Goal: Complete application form

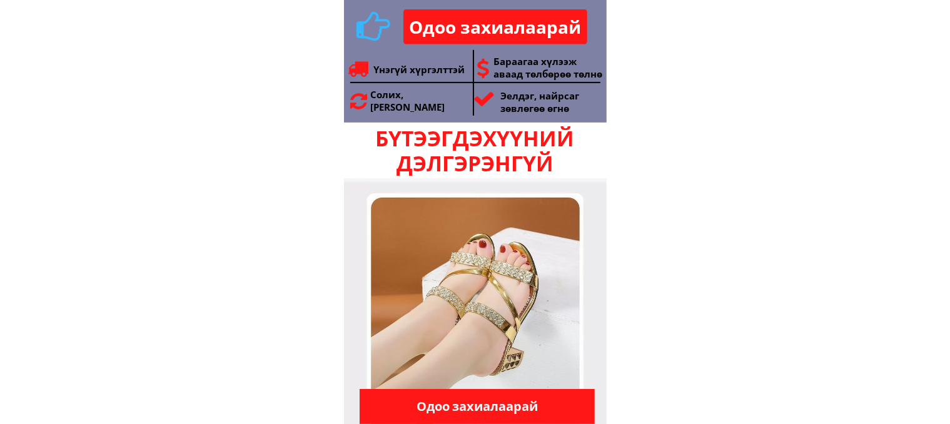
scroll to position [688, 0]
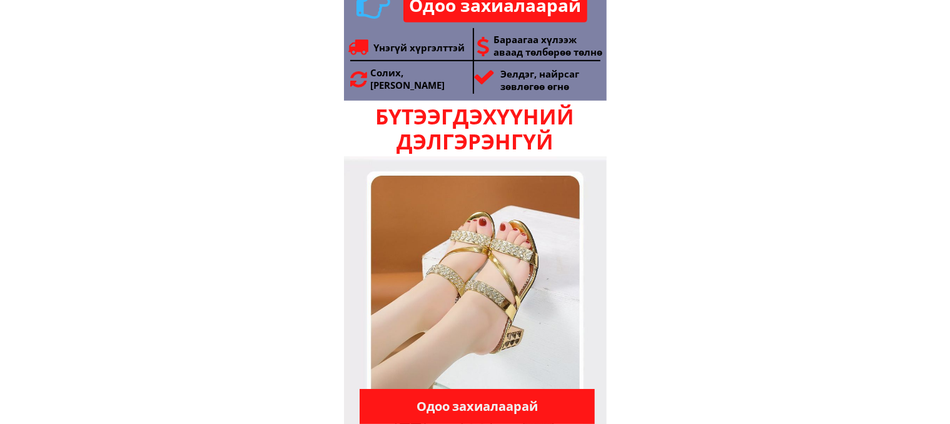
click at [482, 406] on p "Одоо захиалаарай" at bounding box center [477, 406] width 235 height 35
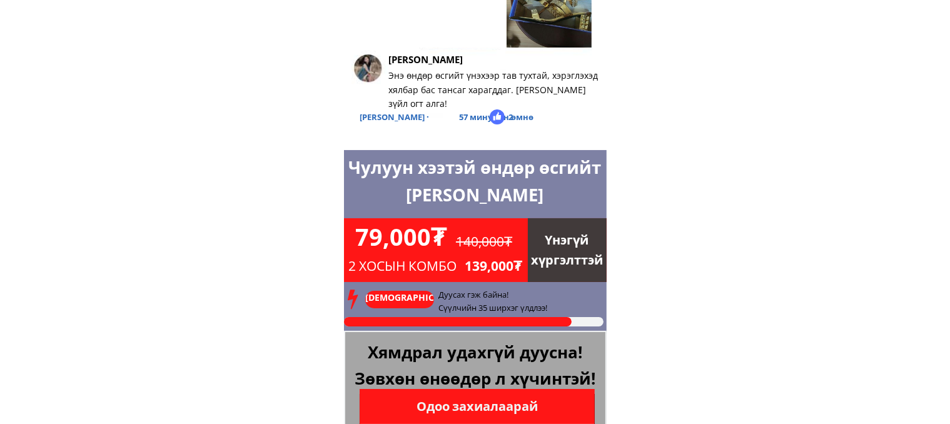
click at [391, 300] on p "[DEMOGRAPHIC_DATA]" at bounding box center [399, 305] width 69 height 28
click at [484, 409] on p "Одоо захиалаарай" at bounding box center [477, 406] width 235 height 35
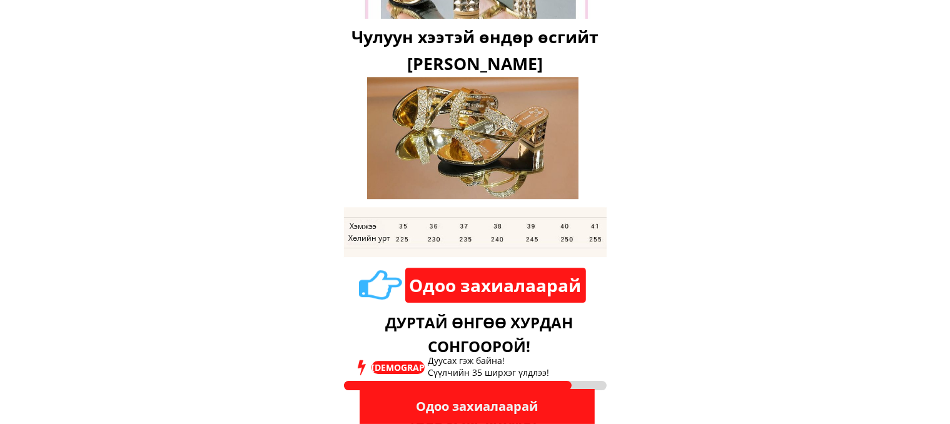
scroll to position [3881, 0]
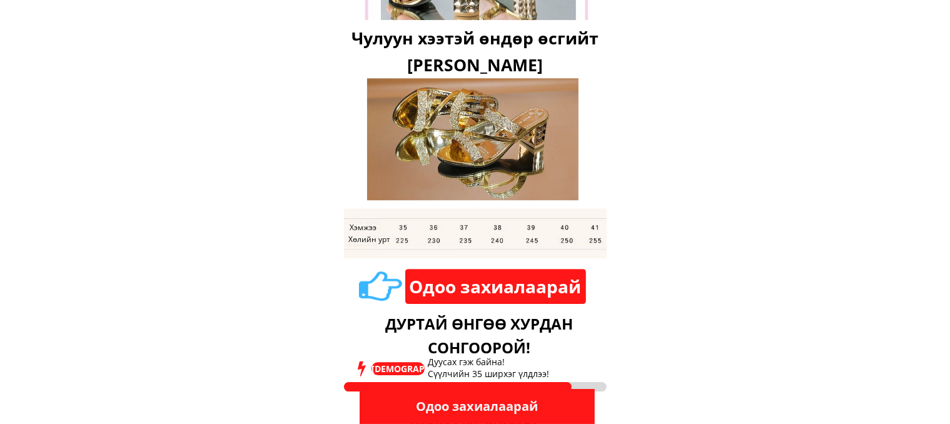
click at [492, 284] on p "Одоо захиалаарай" at bounding box center [495, 286] width 181 height 35
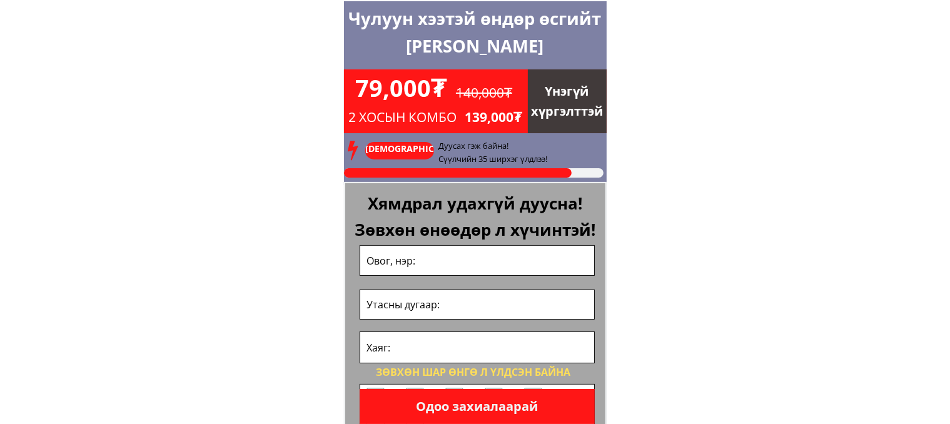
scroll to position [4969, 0]
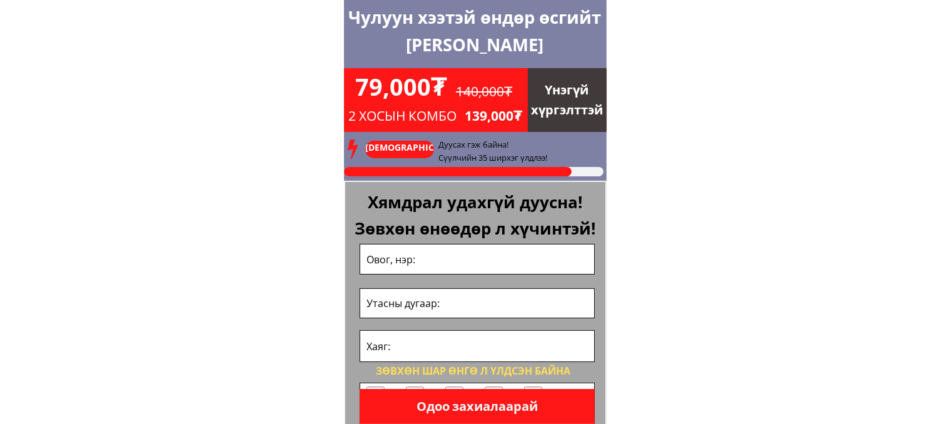
click at [424, 262] on input "text" at bounding box center [477, 259] width 228 height 29
type input "мянган"
click at [453, 304] on input "tel" at bounding box center [477, 303] width 228 height 29
type input "89892019"
click at [407, 350] on input "text" at bounding box center [477, 346] width 228 height 31
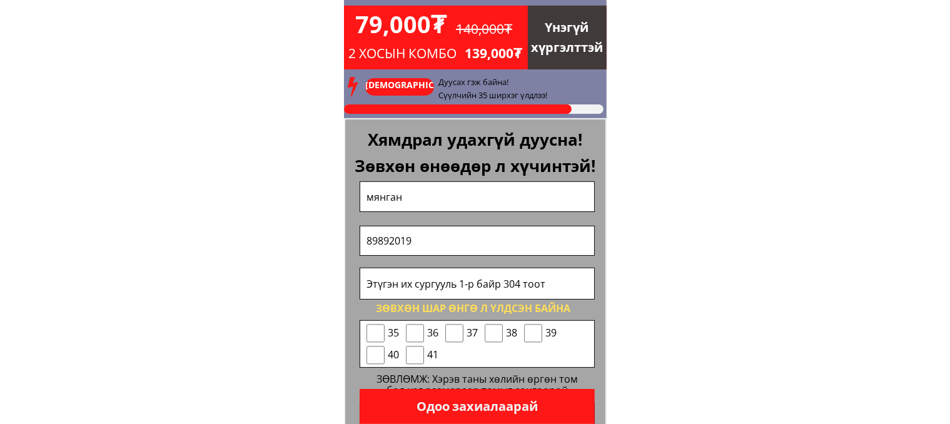
scroll to position [5095, 0]
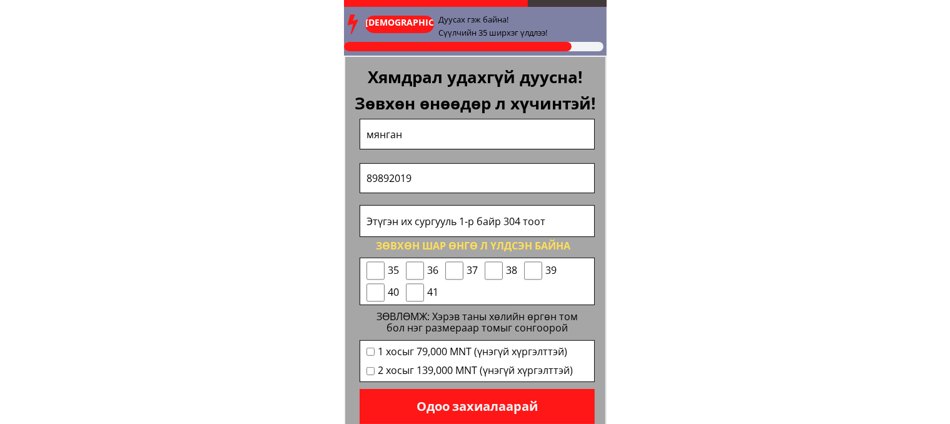
type input "Этүгэн их сургууль 1-р байр 304 тоот"
click at [532, 271] on input "checkbox" at bounding box center [533, 270] width 18 height 19
checkbox input "true"
drag, startPoint x: 370, startPoint y: 352, endPoint x: 385, endPoint y: 372, distance: 25.0
click at [370, 353] on input "checkbox" at bounding box center [371, 352] width 8 height 8
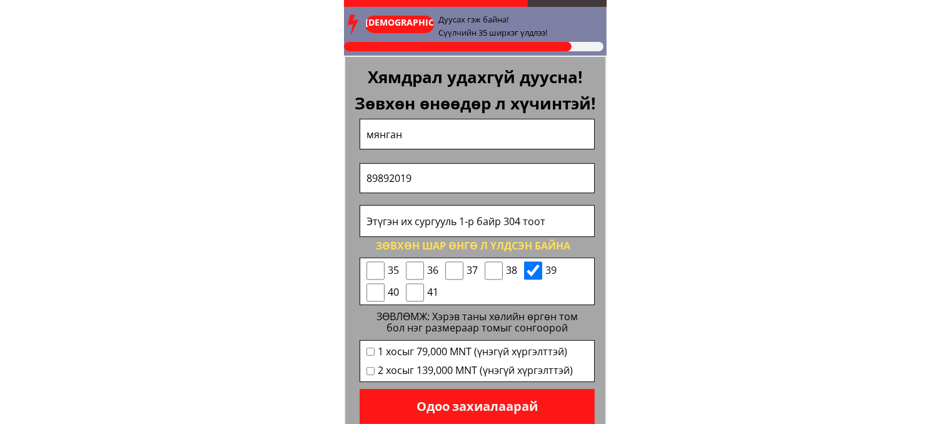
checkbox input "true"
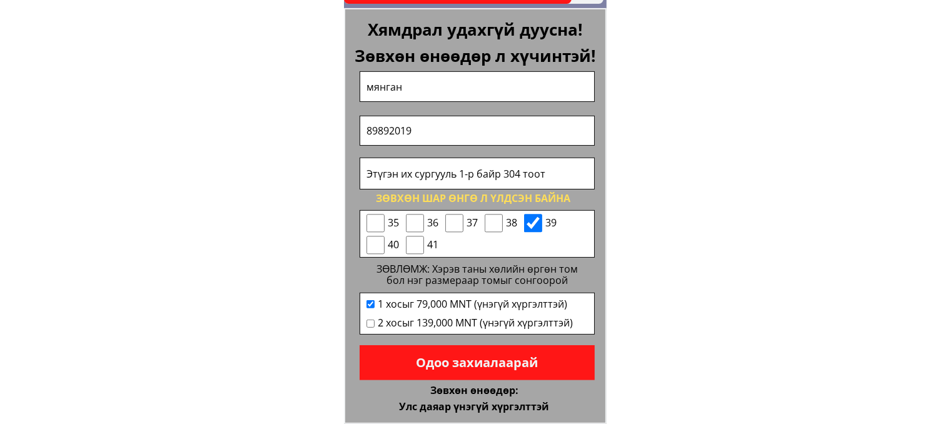
click at [494, 224] on input "checkbox" at bounding box center [494, 223] width 18 height 19
click at [495, 224] on input "checkbox" at bounding box center [494, 223] width 18 height 19
checkbox input "false"
click at [490, 364] on p "Одоо захиалаарай" at bounding box center [477, 362] width 235 height 35
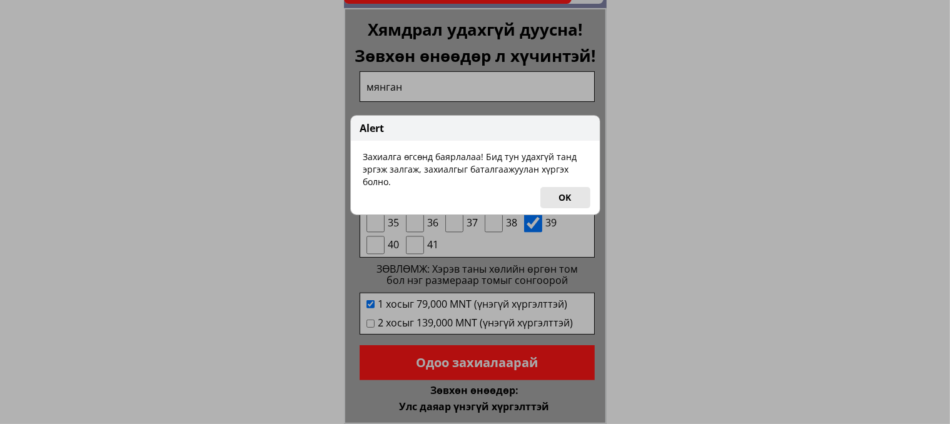
click at [576, 201] on button "OK" at bounding box center [565, 197] width 50 height 21
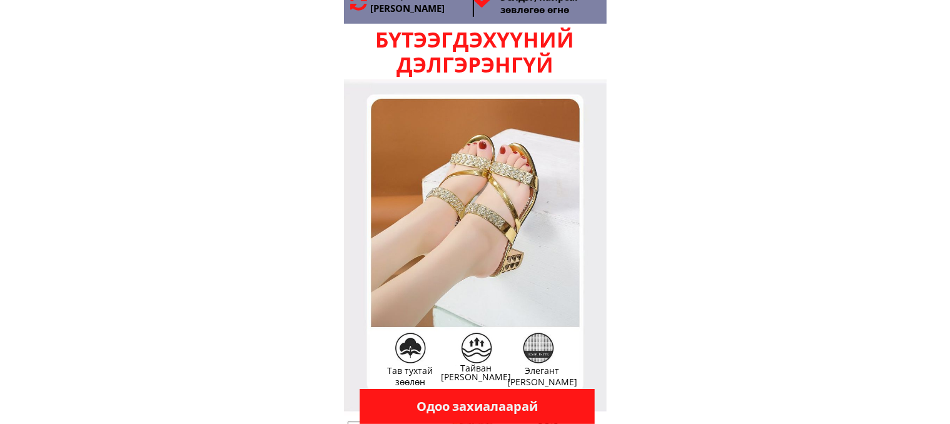
scroll to position [763, 0]
